Goal: Task Accomplishment & Management: Use online tool/utility

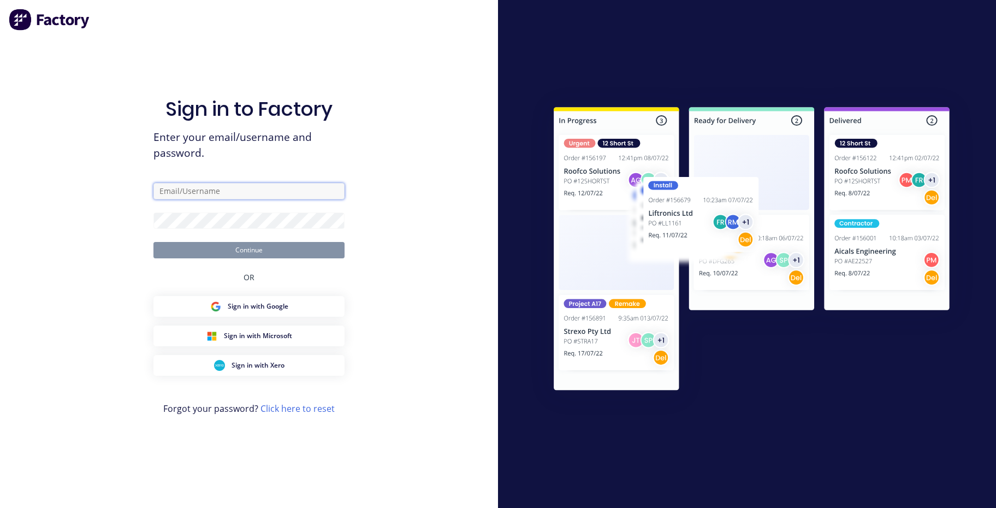
click at [160, 187] on input "text" at bounding box center [248, 191] width 191 height 16
type input "accounts@aztechstone.com.au"
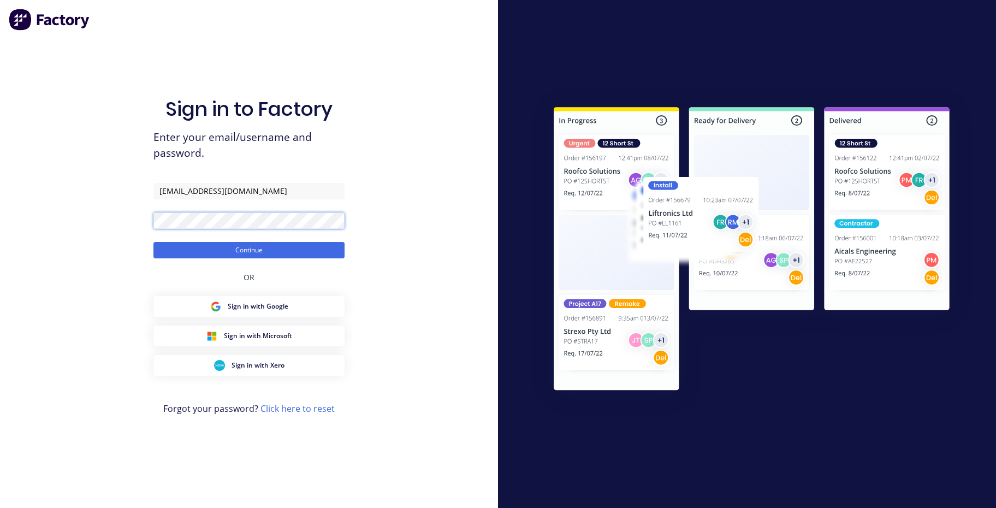
click at [153, 242] on button "Continue" at bounding box center [248, 250] width 191 height 16
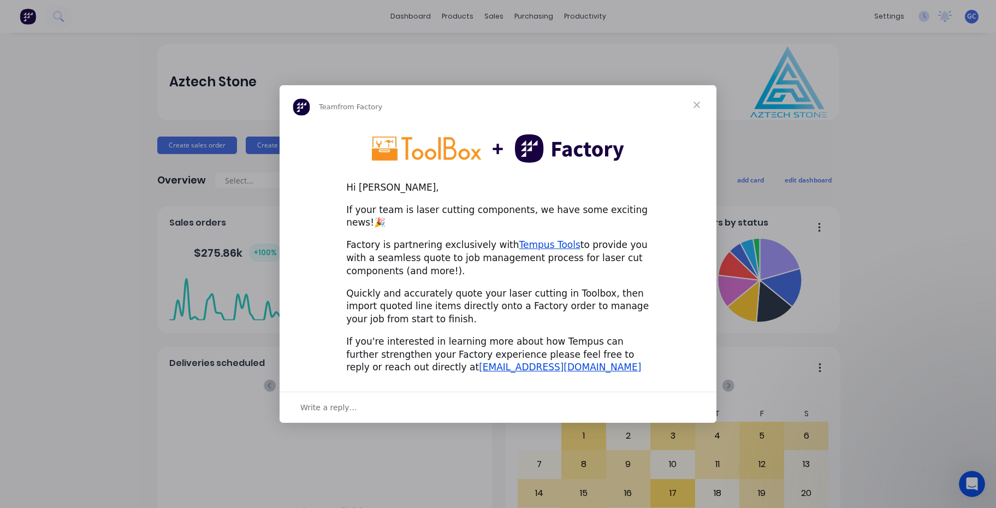
click at [698, 107] on span "Close" at bounding box center [696, 104] width 39 height 39
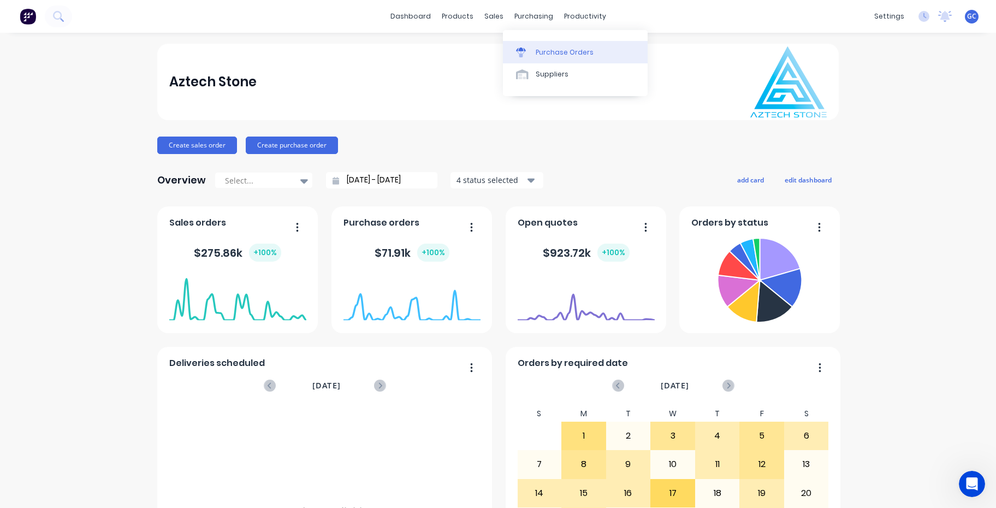
click at [542, 51] on div "Purchase Orders" at bounding box center [564, 52] width 58 height 10
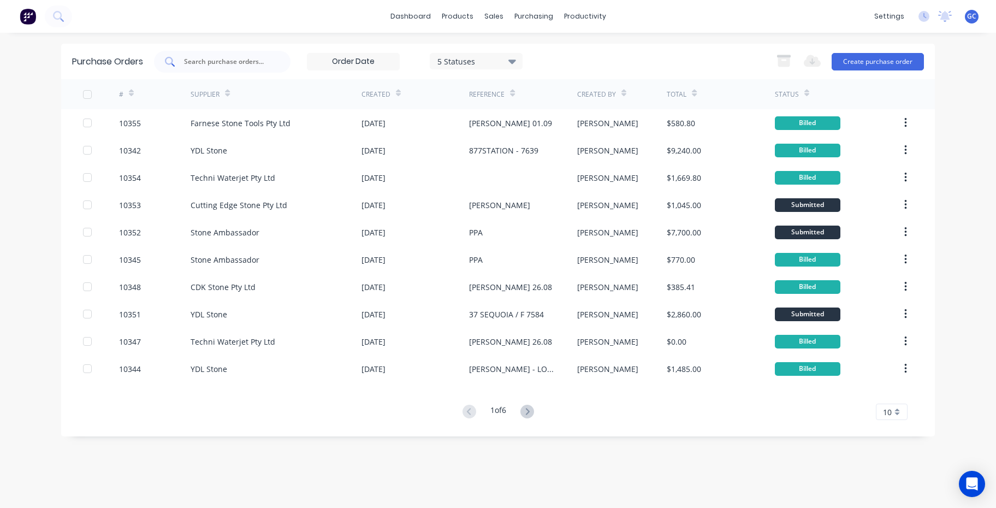
click at [188, 59] on input "text" at bounding box center [228, 61] width 91 height 11
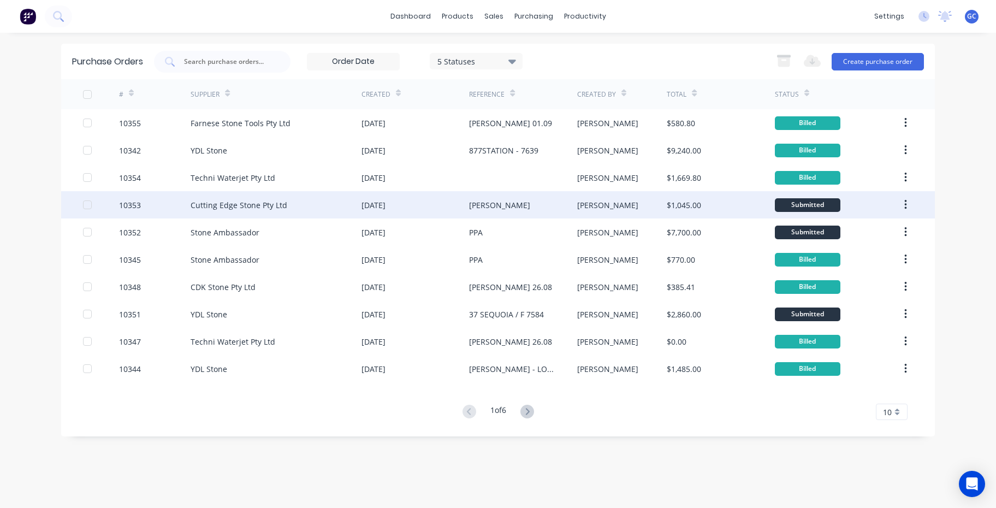
click at [133, 203] on div "10353" at bounding box center [130, 204] width 22 height 11
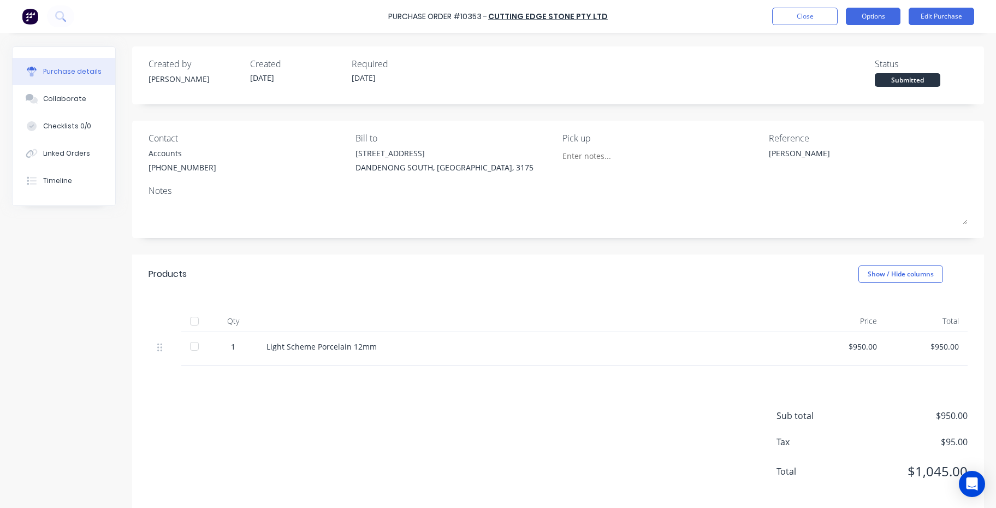
click at [871, 16] on button "Options" at bounding box center [872, 16] width 55 height 17
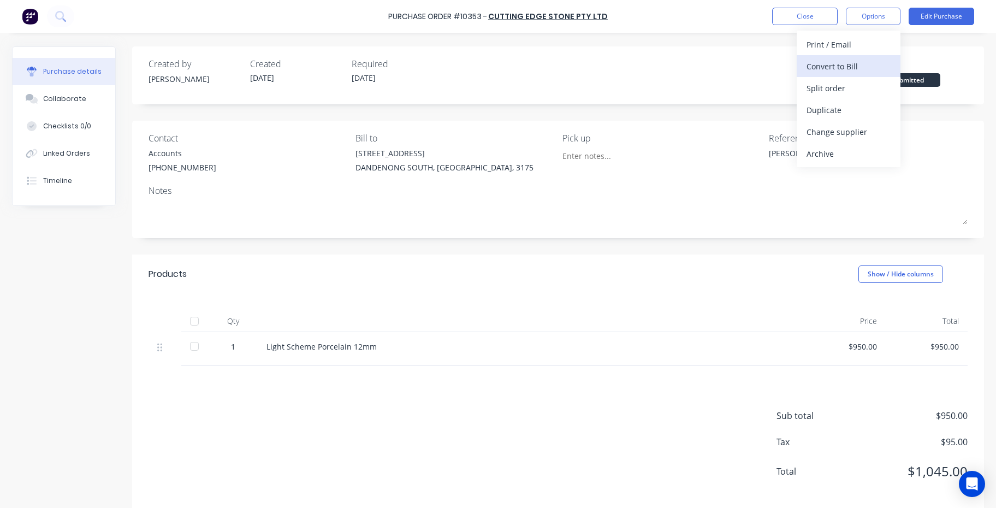
click at [827, 65] on div "Convert to Bill" at bounding box center [848, 66] width 84 height 16
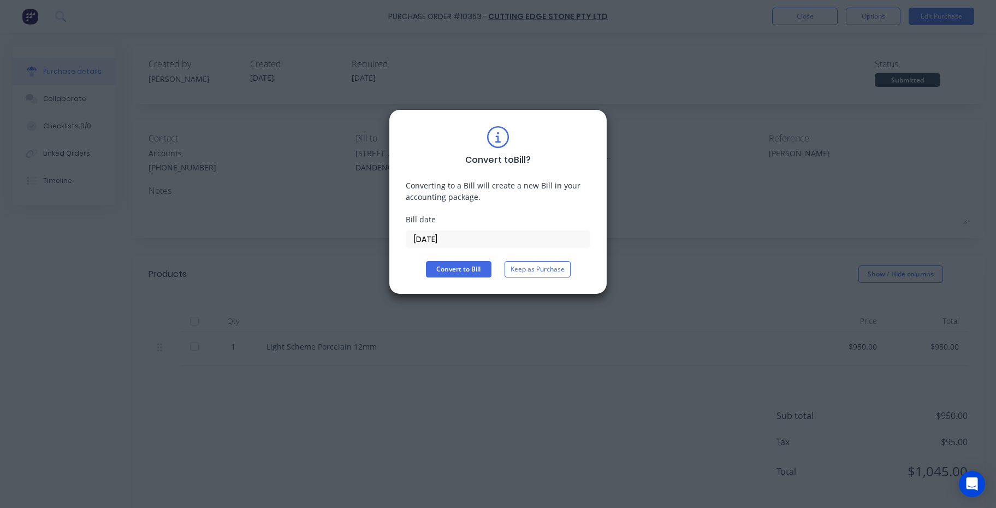
drag, startPoint x: 535, startPoint y: 269, endPoint x: 543, endPoint y: 267, distance: 7.8
click at [536, 269] on button "Keep as Purchase" at bounding box center [537, 269] width 66 height 16
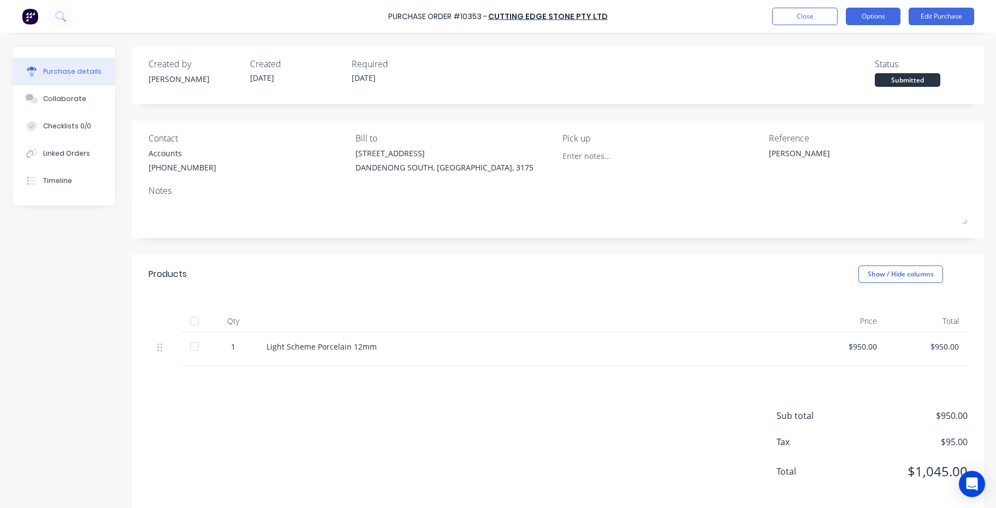
click at [874, 17] on button "Options" at bounding box center [872, 16] width 55 height 17
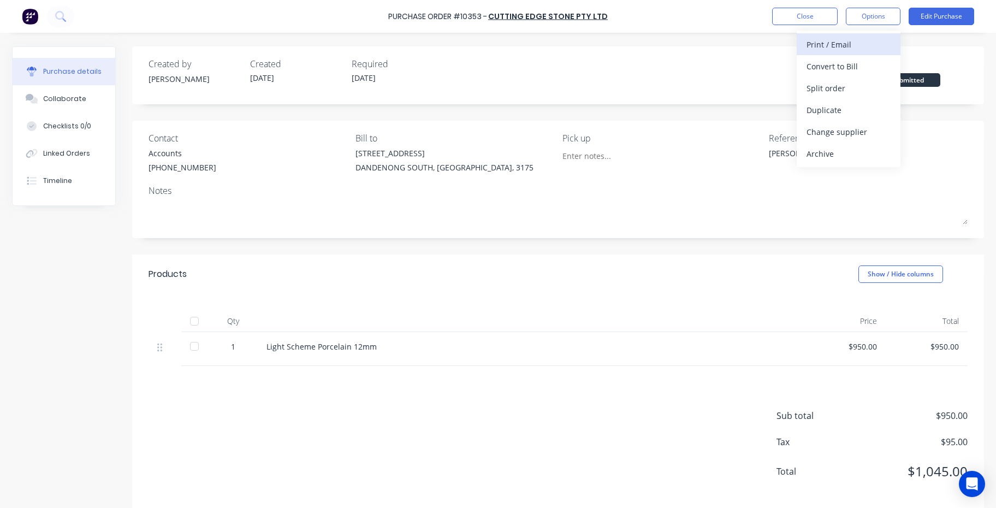
click at [814, 43] on div "Print / Email" at bounding box center [848, 45] width 84 height 16
click at [812, 43] on div "Back" at bounding box center [848, 45] width 84 height 16
click at [822, 65] on div "Convert to Bill" at bounding box center [848, 66] width 84 height 16
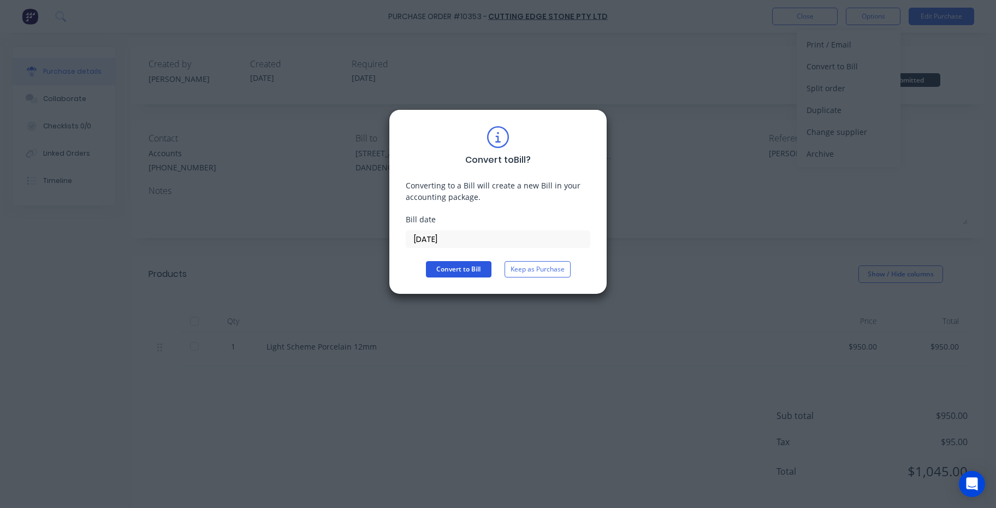
click at [459, 265] on button "Convert to Bill" at bounding box center [458, 269] width 65 height 16
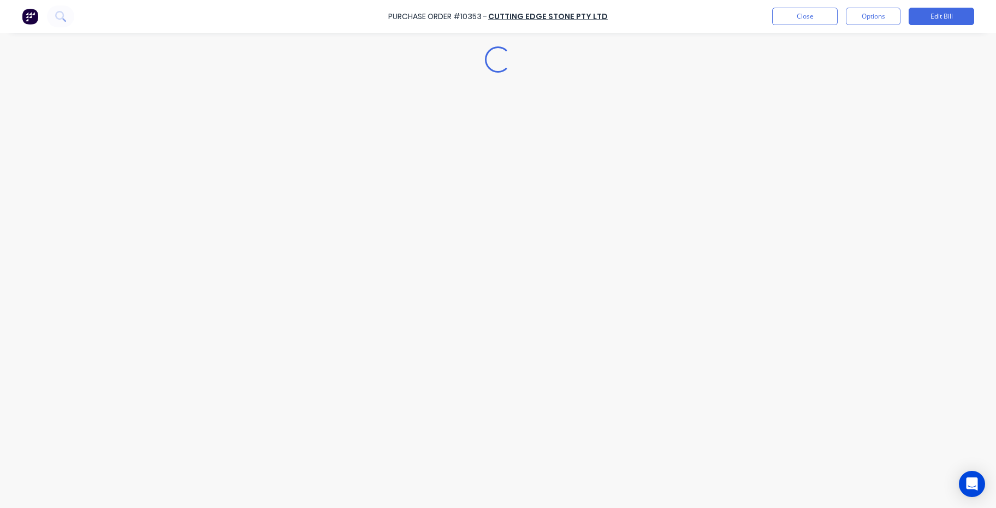
type textarea "x"
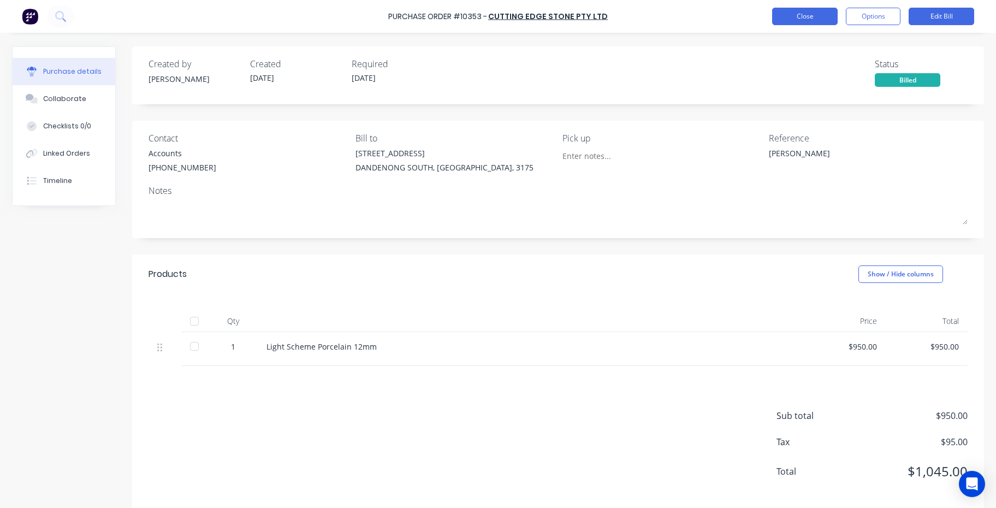
click at [808, 18] on button "Close" at bounding box center [804, 16] width 65 height 17
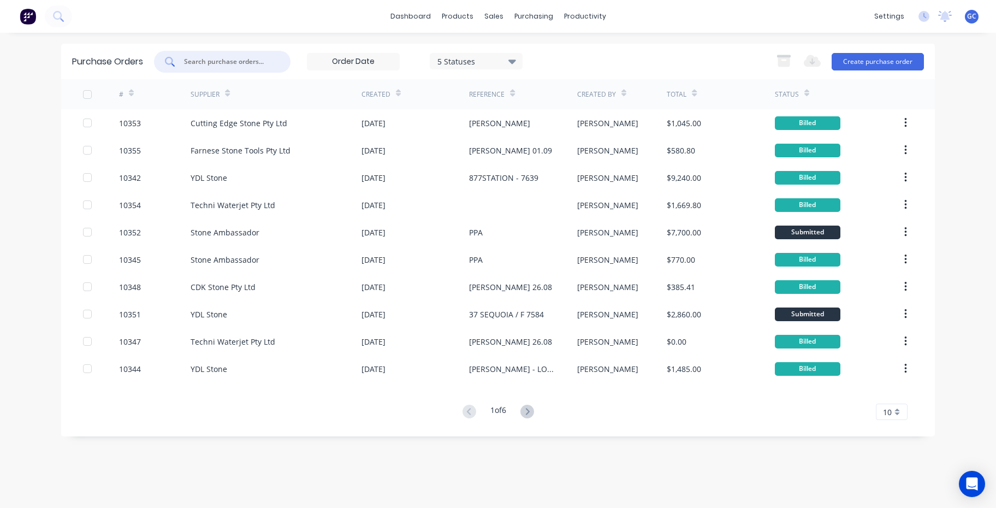
drag, startPoint x: 186, startPoint y: 57, endPoint x: 199, endPoint y: 53, distance: 14.2
click at [186, 57] on input "text" at bounding box center [228, 61] width 91 height 11
click at [528, 410] on icon at bounding box center [527, 411] width 14 height 14
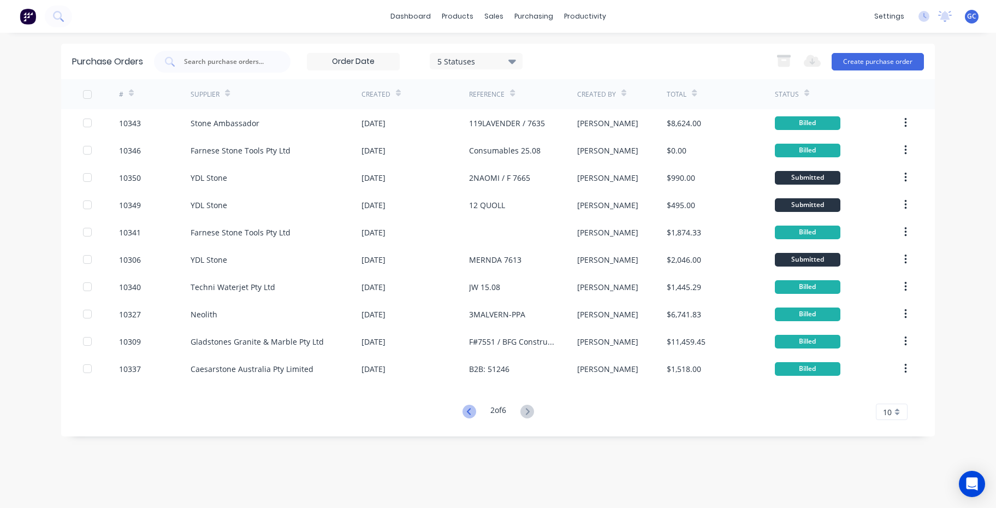
click at [467, 410] on icon at bounding box center [469, 411] width 14 height 14
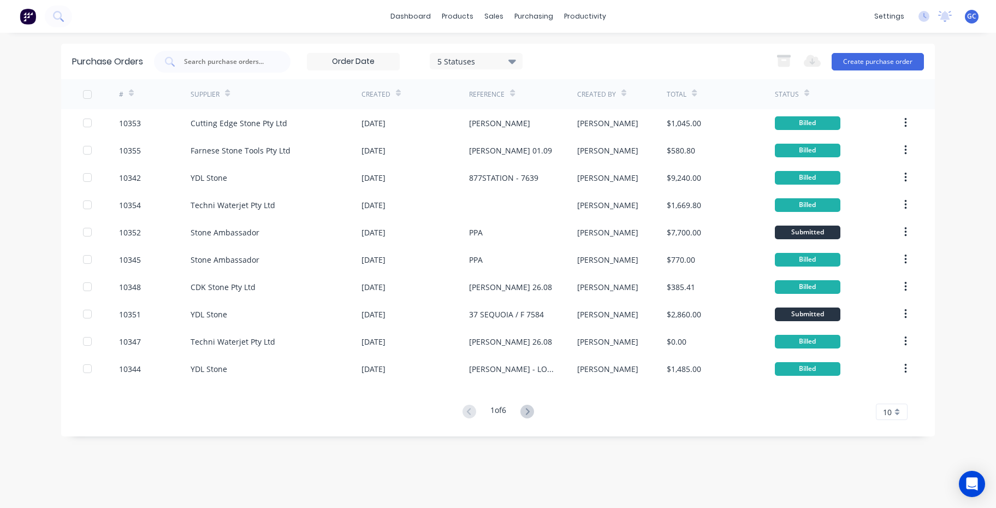
click at [227, 95] on icon at bounding box center [227, 94] width 5 height 3
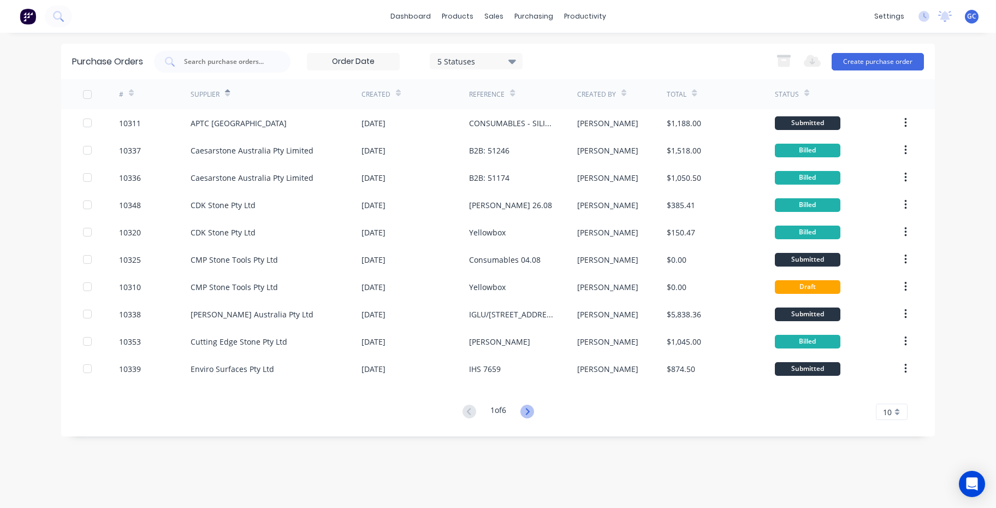
click at [527, 412] on icon at bounding box center [527, 411] width 14 height 14
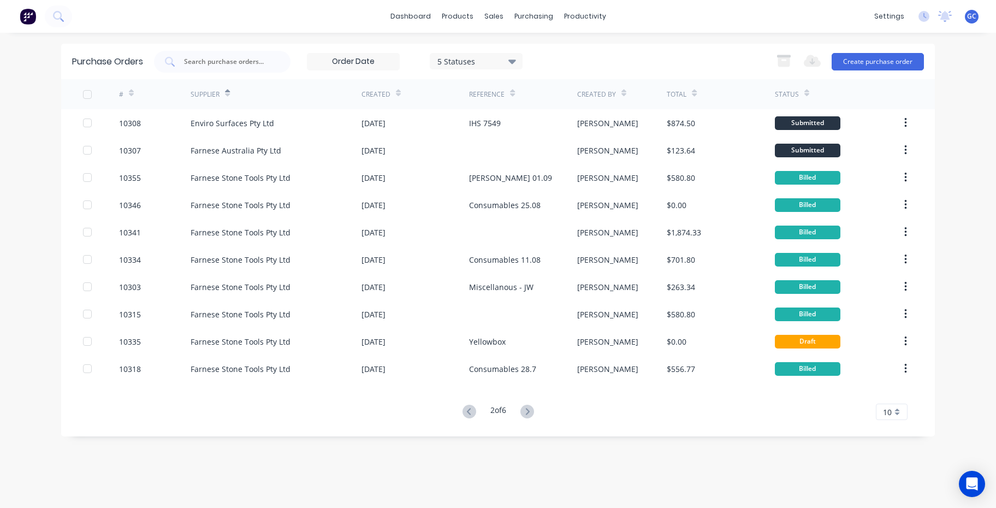
click at [527, 409] on icon at bounding box center [527, 411] width 14 height 14
